Goal: Transaction & Acquisition: Register for event/course

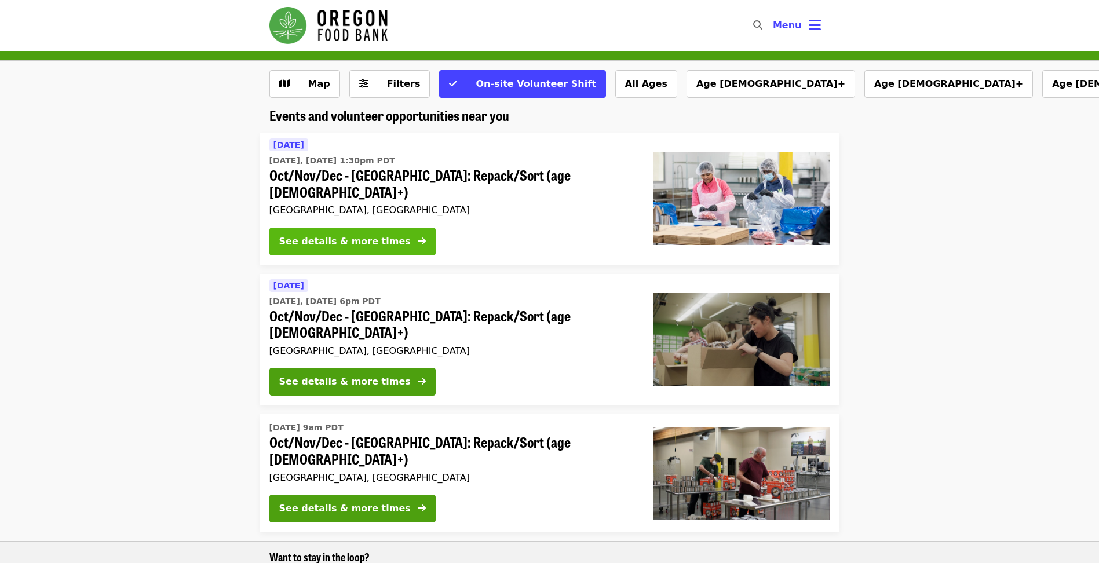
click at [326, 235] on div "See details & more times" at bounding box center [344, 242] width 131 height 14
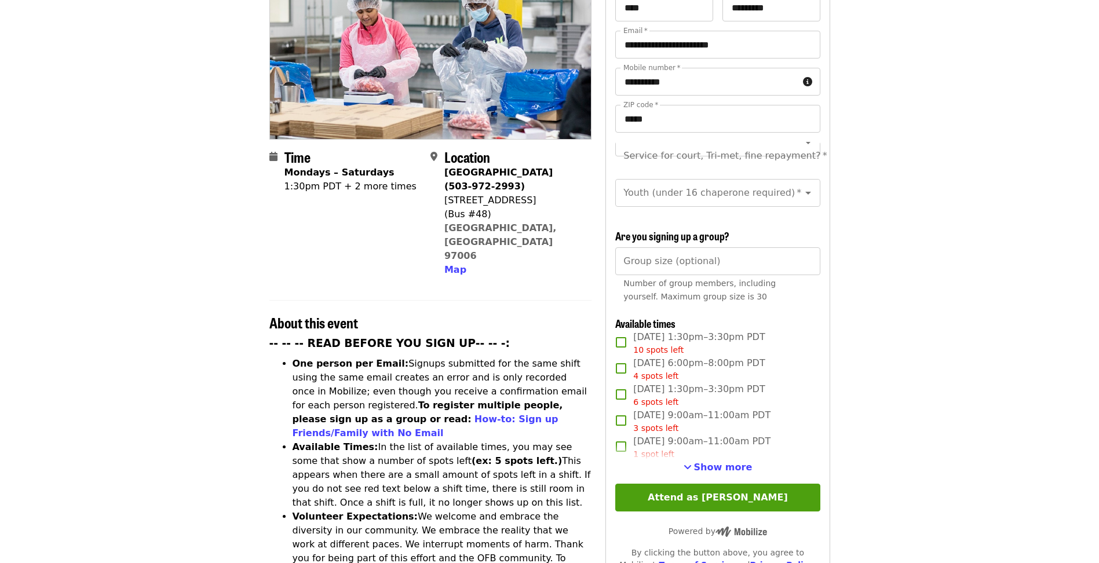
scroll to position [174, 0]
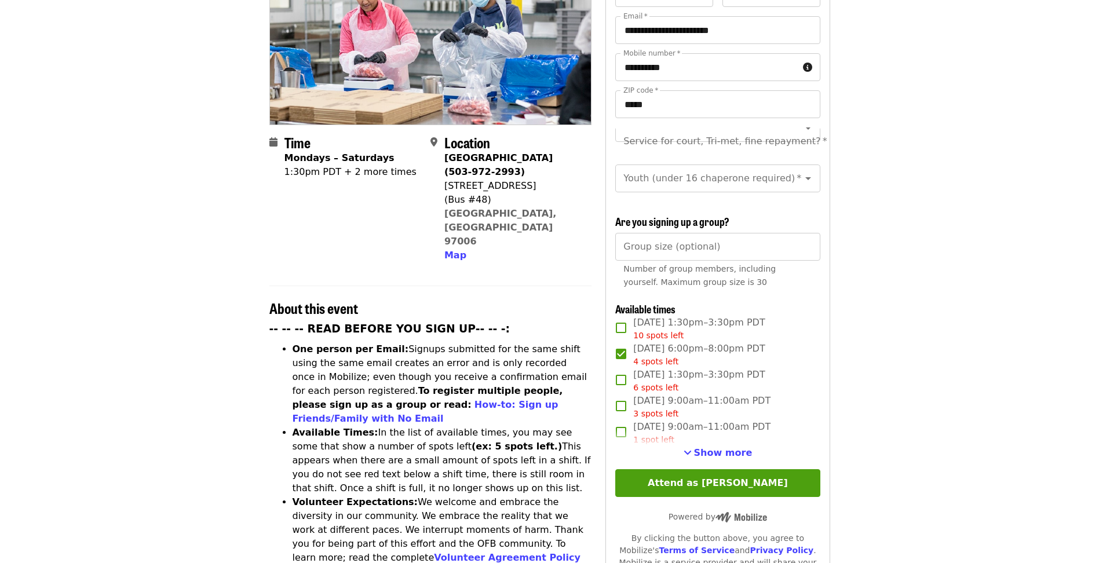
drag, startPoint x: 744, startPoint y: 476, endPoint x: 832, endPoint y: 419, distance: 105.5
click at [839, 416] on div "Time Mondays – Saturdays 1:30pm PDT + 2 more times Location [GEOGRAPHIC_DATA] (…" at bounding box center [549, 530] width 579 height 1150
click at [711, 453] on span "Show more" at bounding box center [723, 452] width 58 height 11
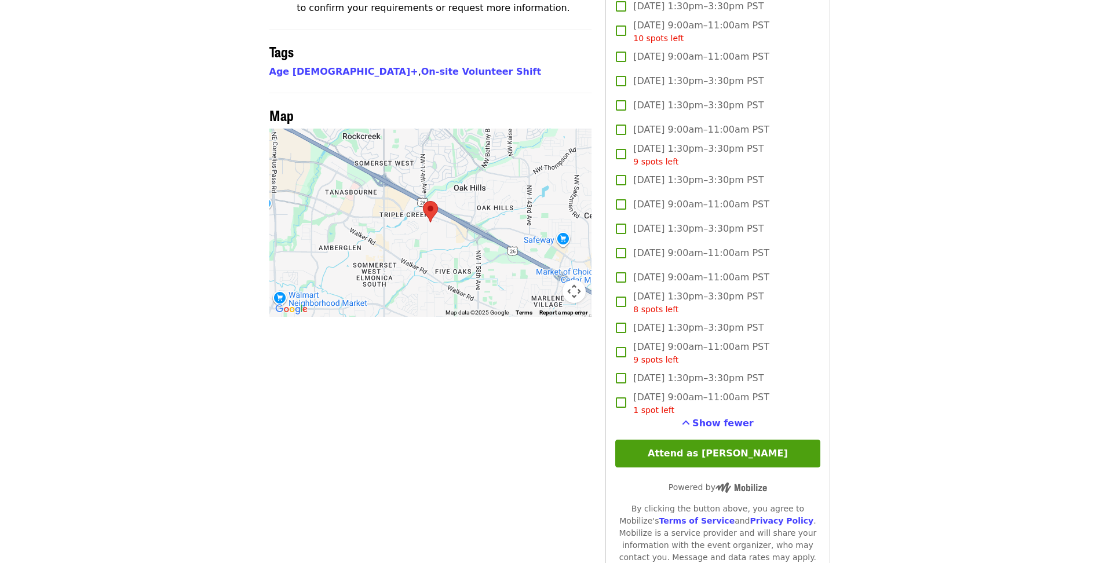
scroll to position [1158, 0]
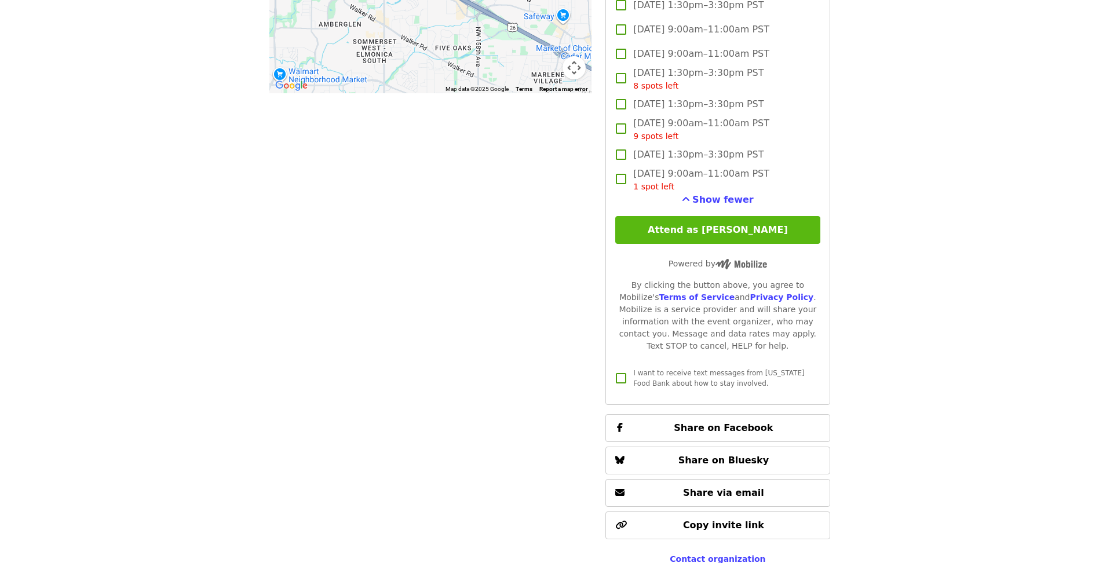
click at [714, 232] on button "Attend as [PERSON_NAME]" at bounding box center [717, 230] width 204 height 28
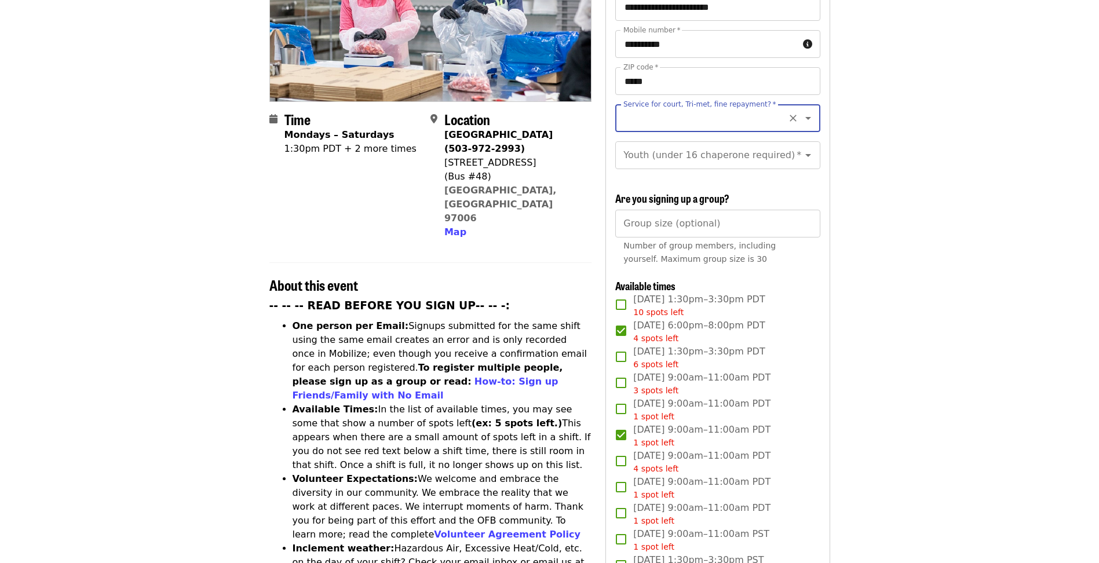
scroll to position [49, 0]
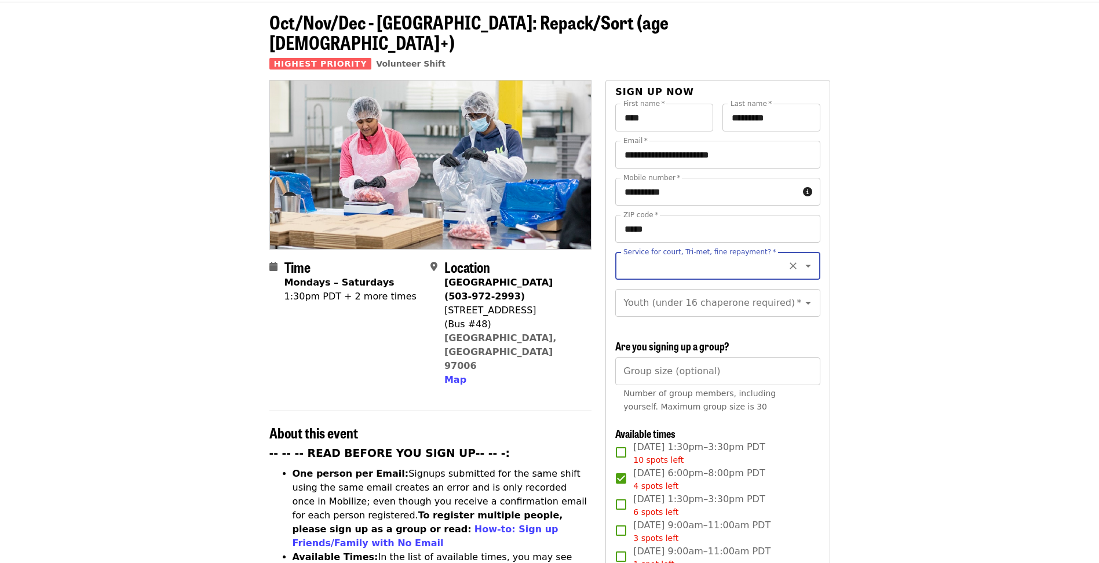
click at [659, 255] on input "Service for court, Tri-met, fine repayment?   *" at bounding box center [703, 266] width 158 height 22
click at [632, 275] on li "No" at bounding box center [713, 276] width 196 height 21
type input "**"
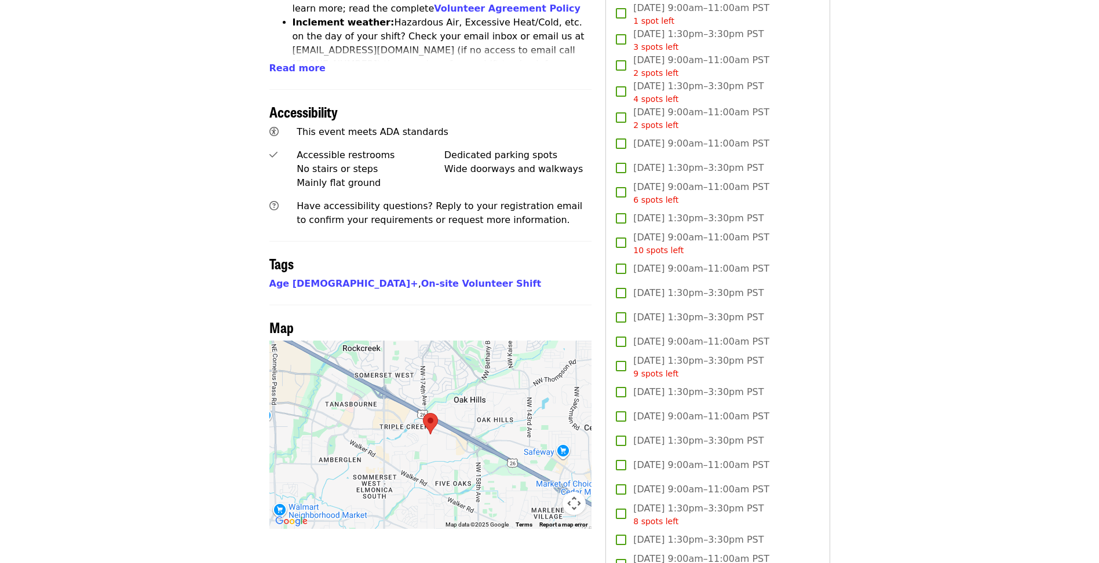
scroll to position [860, 0]
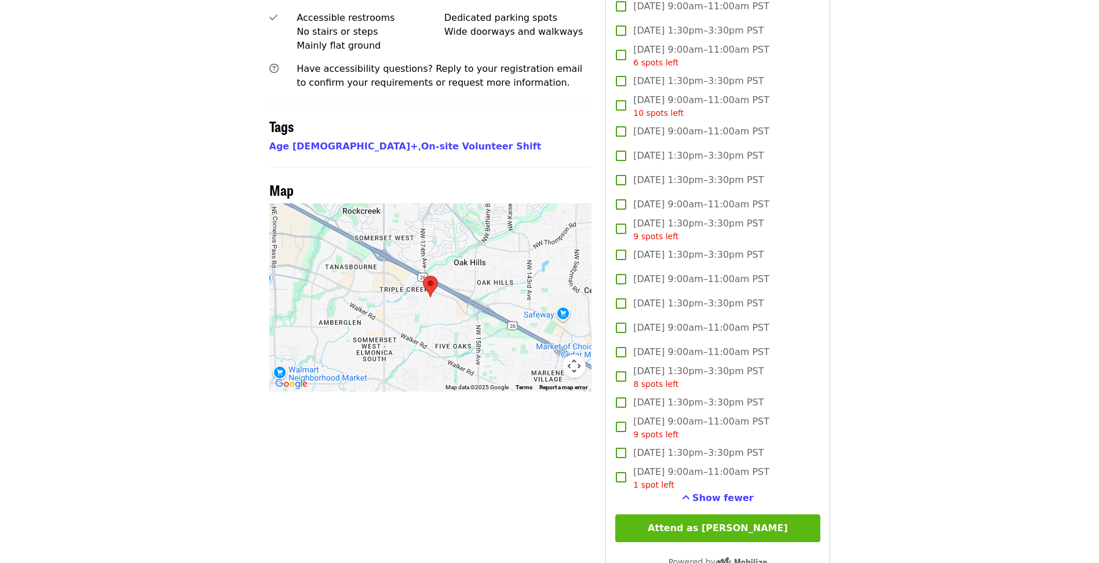
click at [727, 528] on button "Attend as [PERSON_NAME]" at bounding box center [717, 528] width 204 height 28
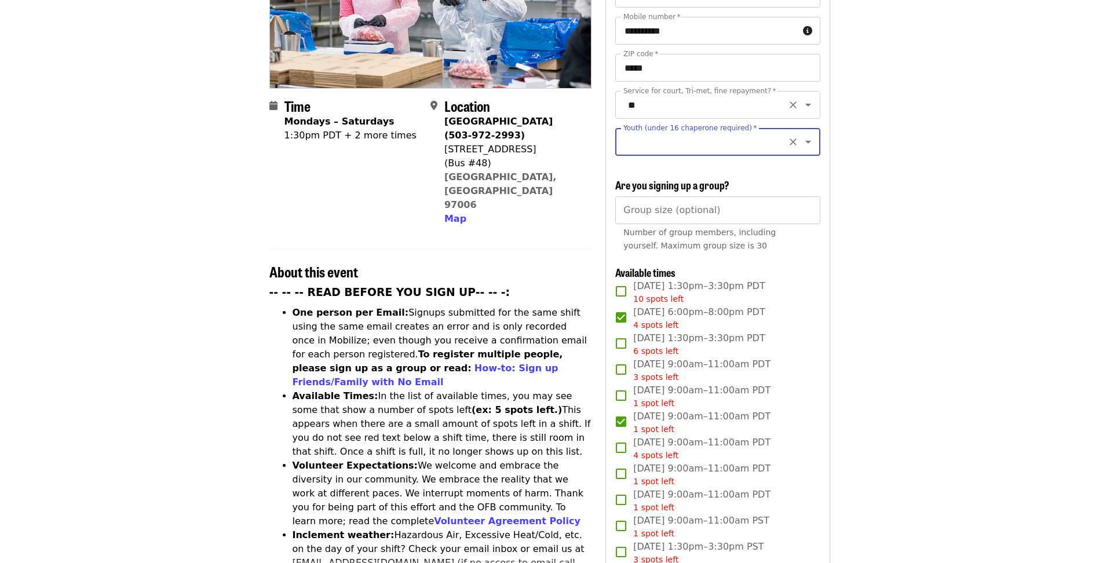
scroll to position [98, 0]
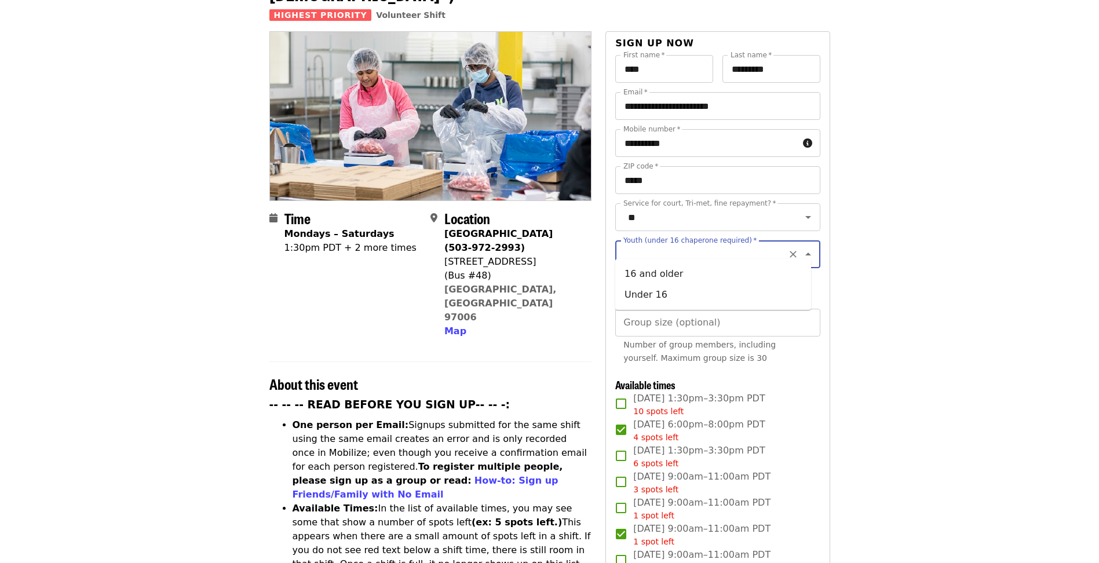
click at [635, 244] on input "Youth (under 16 chaperone required)   *" at bounding box center [703, 254] width 158 height 22
click at [630, 274] on li "16 and older" at bounding box center [713, 274] width 196 height 21
type input "**********"
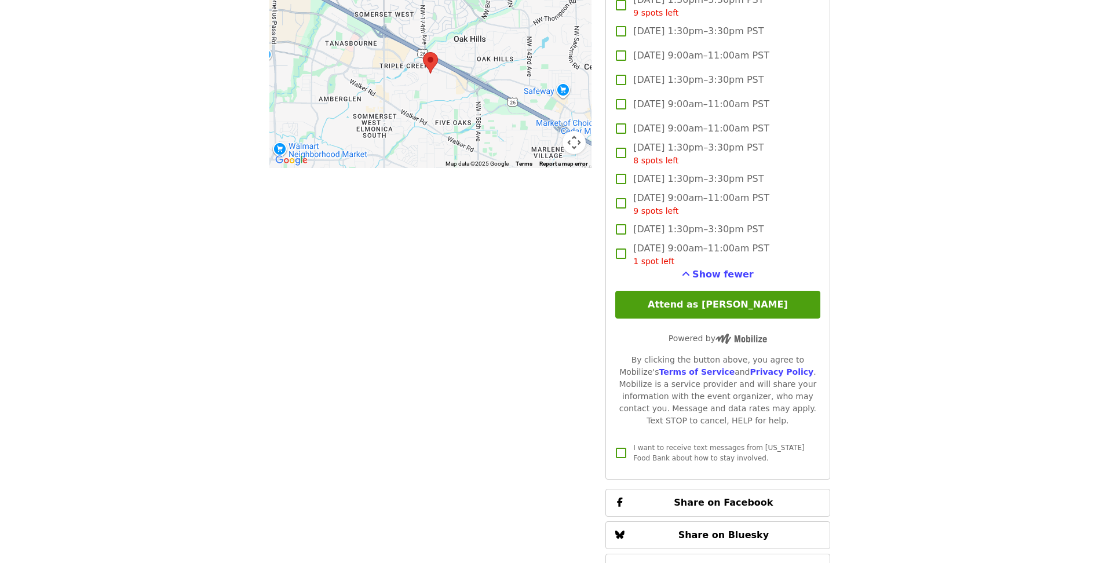
scroll to position [1140, 0]
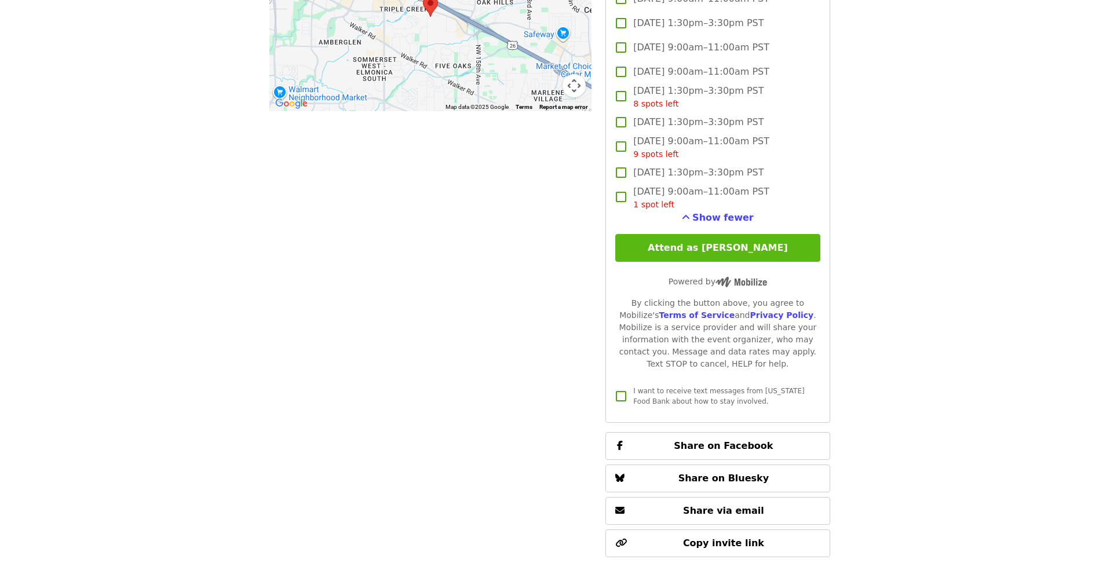
click at [688, 245] on button "Attend as [PERSON_NAME]" at bounding box center [717, 248] width 204 height 28
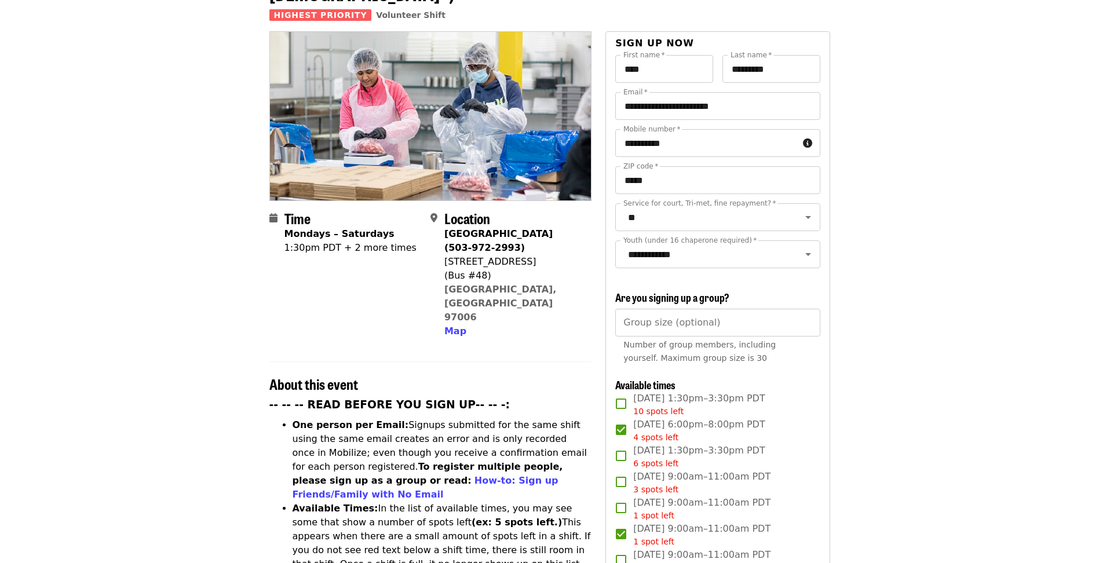
scroll to position [0, 0]
